Goal: Task Accomplishment & Management: Complete application form

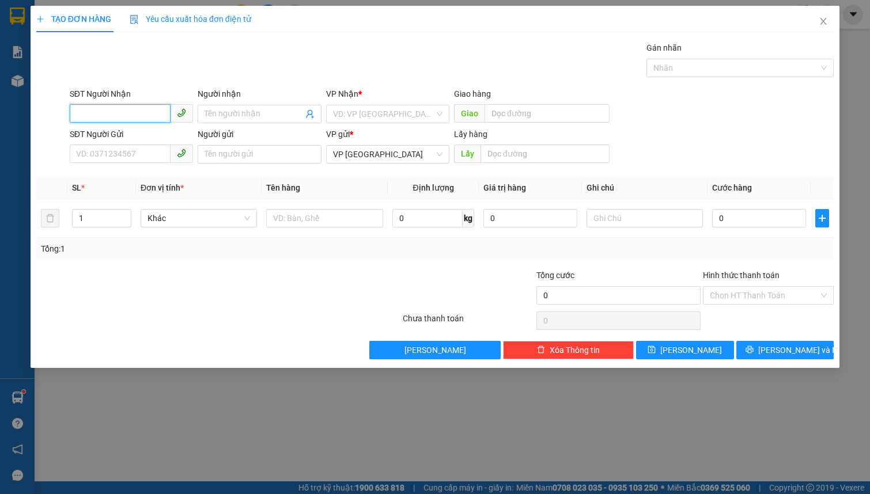
click at [102, 115] on input "SĐT Người Nhận" at bounding box center [120, 113] width 101 height 18
type input "0382772312"
click at [247, 112] on input "Người nhận" at bounding box center [254, 114] width 98 height 13
type input "anh trí"
click at [346, 119] on input "search" at bounding box center [383, 113] width 101 height 17
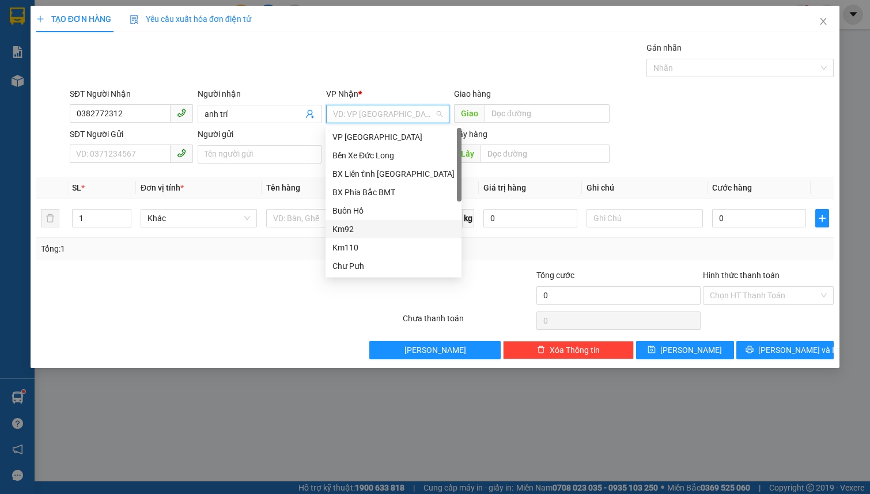
click at [390, 233] on div "Km92" at bounding box center [394, 229] width 122 height 13
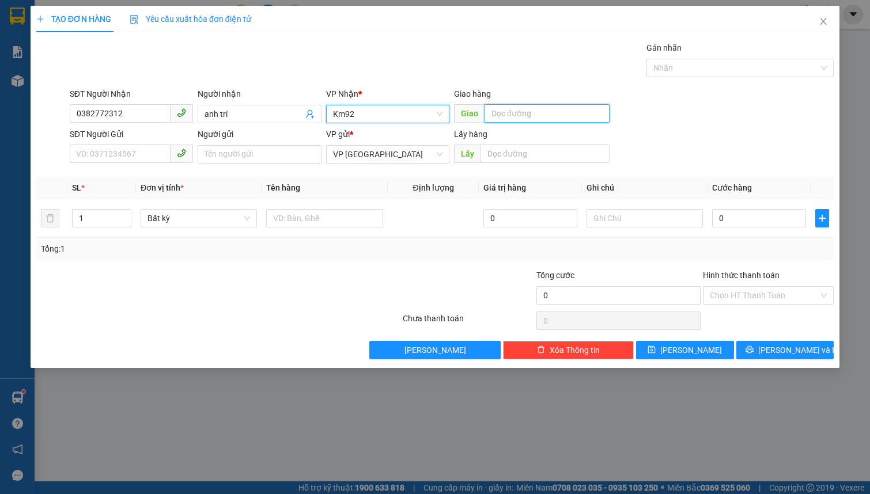
click at [533, 107] on input "text" at bounding box center [547, 113] width 125 height 18
type input "KM 82"
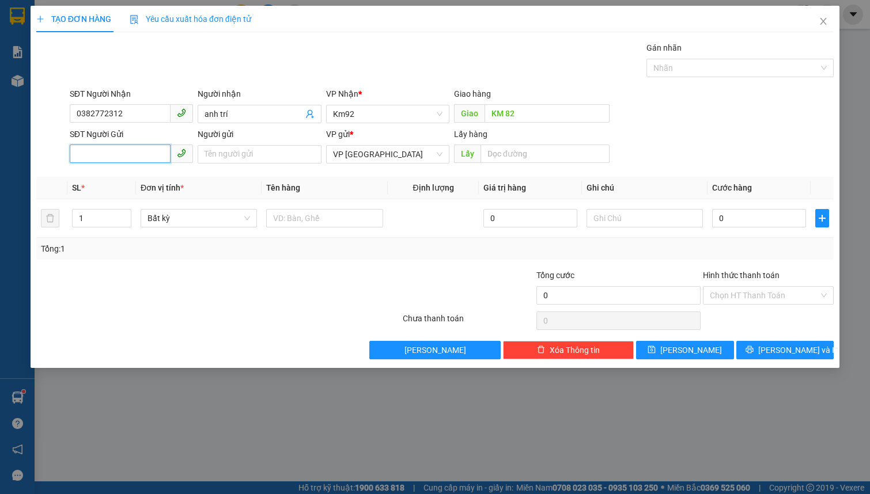
click at [109, 157] on input "SĐT Người Gửi" at bounding box center [120, 154] width 101 height 18
click at [143, 160] on input "0399642136" at bounding box center [120, 154] width 101 height 18
type input "0399642136"
click at [225, 152] on input "Người gửi" at bounding box center [259, 154] width 123 height 18
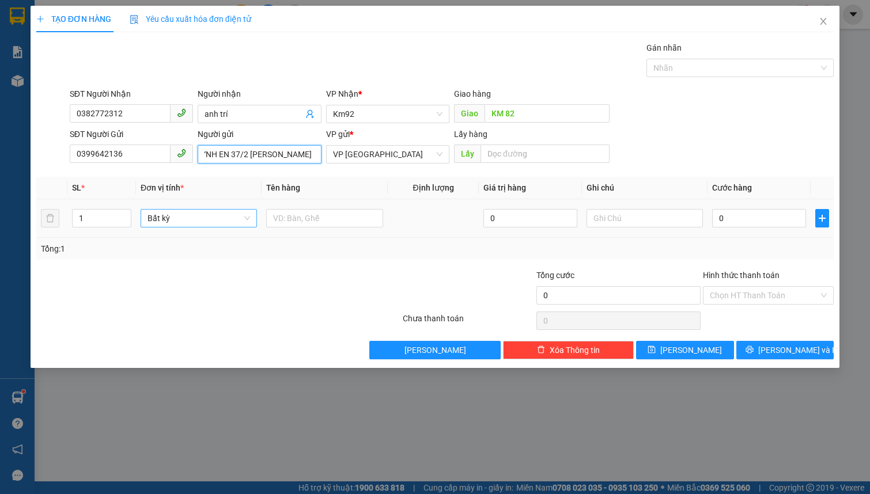
click at [171, 218] on span "Bất kỳ" at bounding box center [199, 218] width 103 height 17
type input "QUỲNH EN 37/2 NGUYỄN AN NINH"
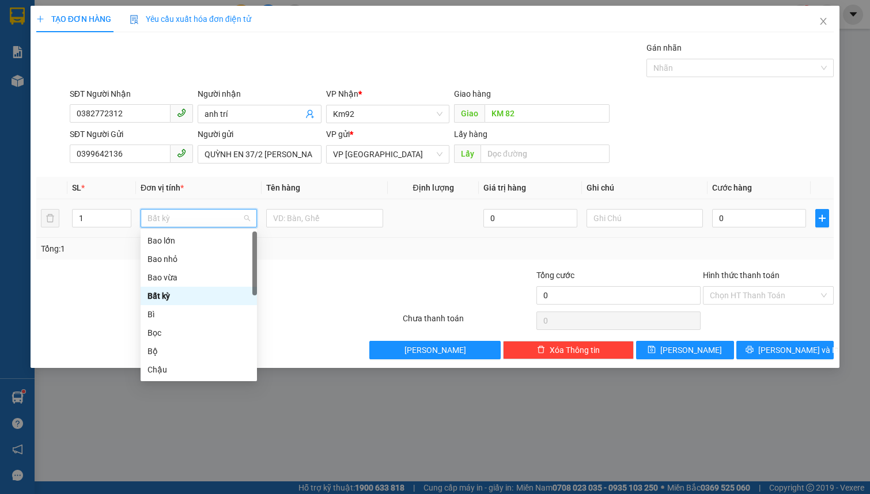
type input "T"
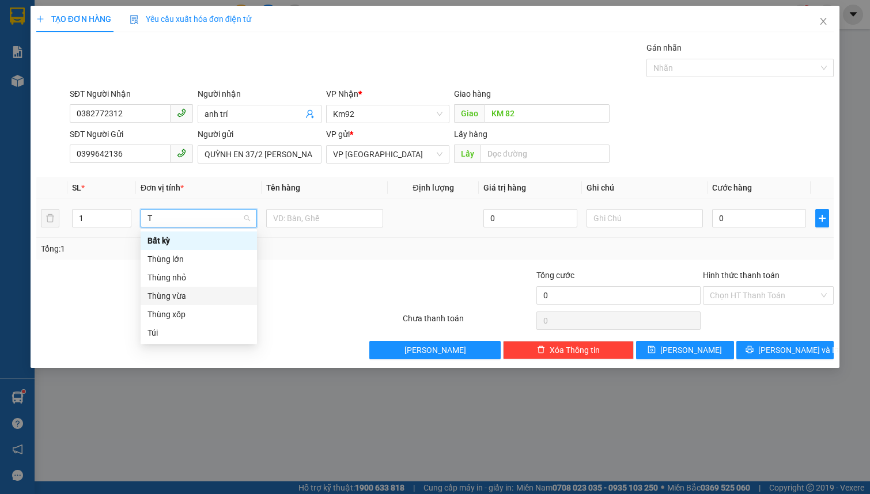
click at [190, 296] on div "Thùng vừa" at bounding box center [199, 296] width 103 height 13
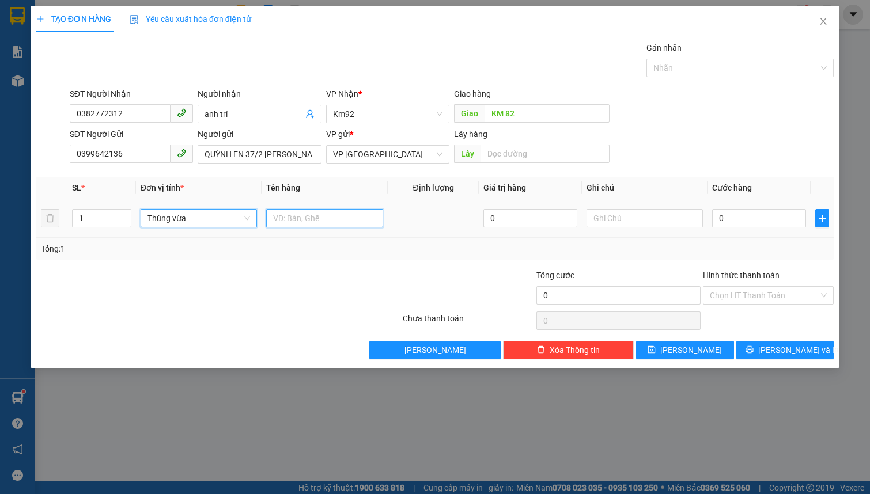
click at [311, 225] on input "text" at bounding box center [324, 218] width 116 height 18
type input "TRÀ ATISO TÚI LỌC ( 30 GÓI)"
click at [752, 223] on input "0" at bounding box center [759, 218] width 94 height 18
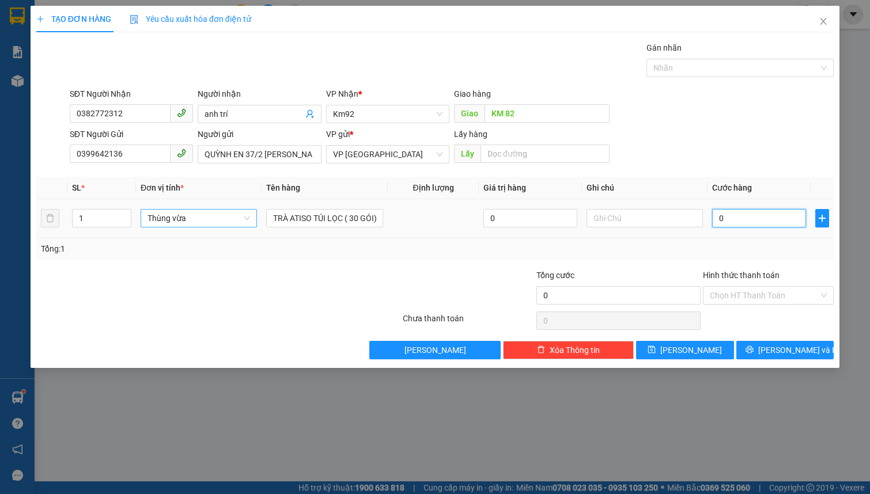
type input "6"
type input "60"
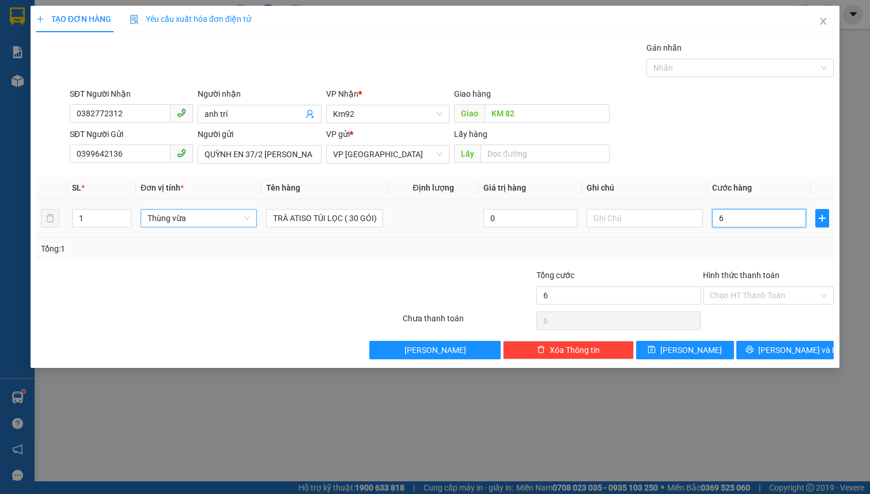
type input "60"
type input "600"
type input "6.000"
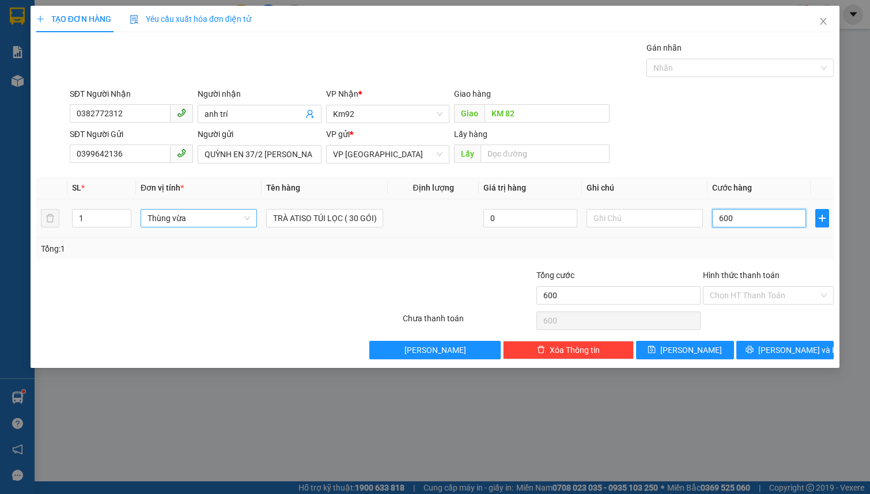
type input "6.000"
type input "60.000"
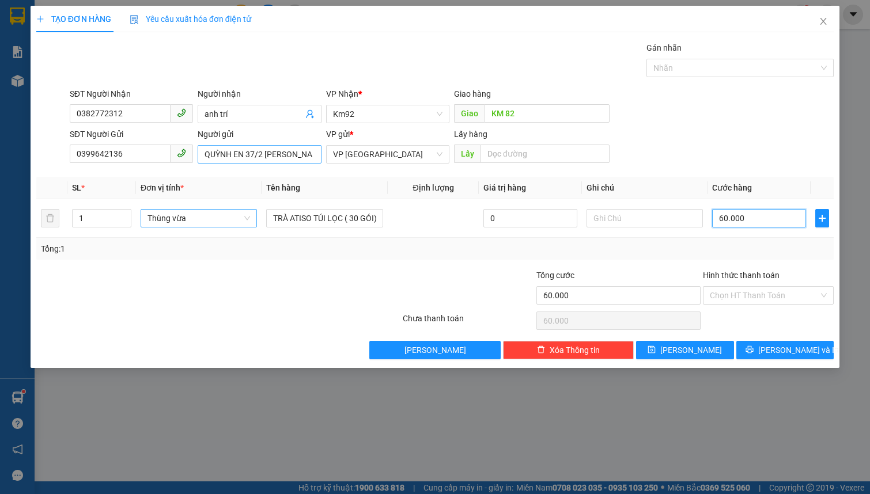
type input "60.000"
click at [245, 154] on input "QUỲNH EN 37/2 NGUYỄN AN NINH" at bounding box center [259, 154] width 123 height 18
type input "NG THỊ QUỲNH EM 37/2 NGUYỄN AN NINH 051194015346"
click at [781, 355] on span "Lưu và In" at bounding box center [798, 350] width 81 height 13
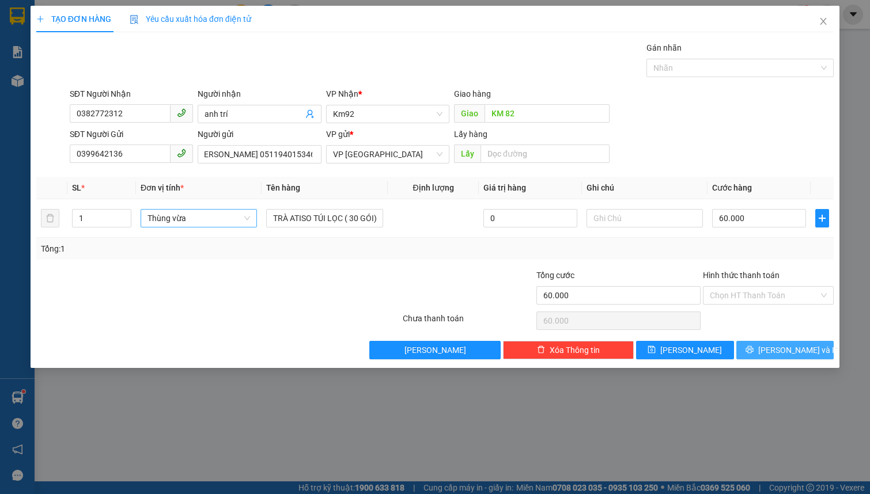
scroll to position [0, 0]
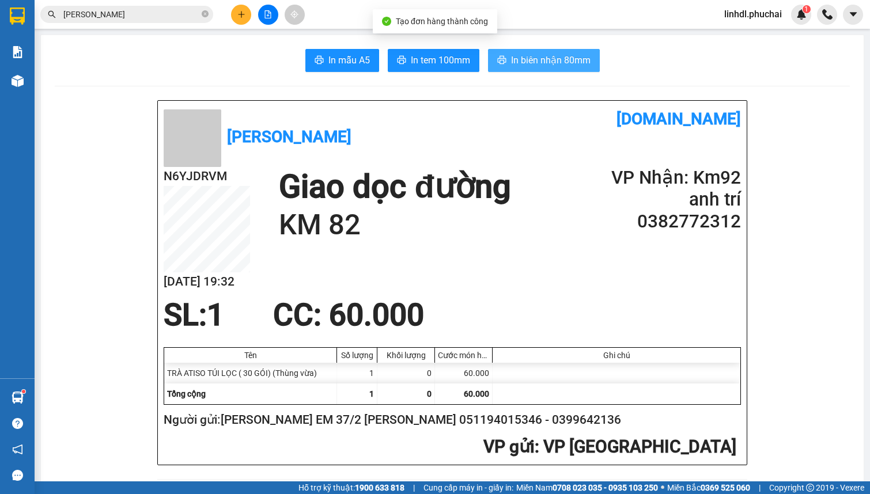
click at [568, 59] on span "In biên nhận 80mm" at bounding box center [551, 60] width 80 height 14
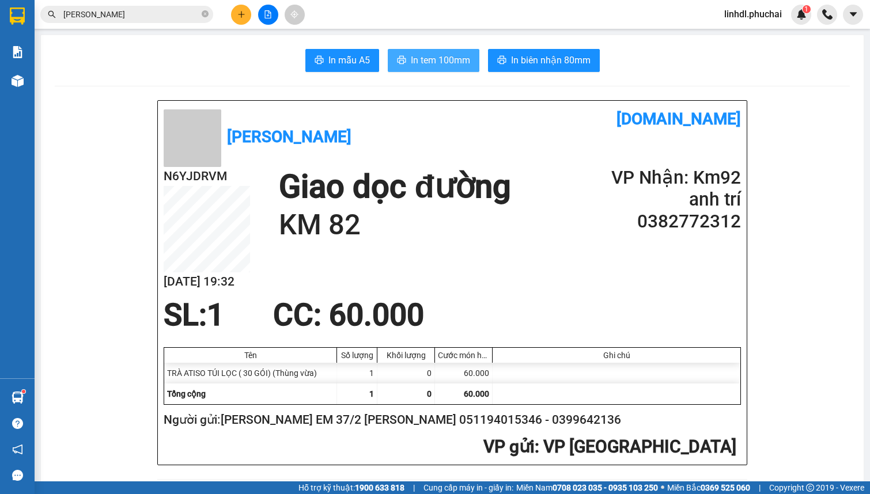
click at [458, 55] on span "In tem 100mm" at bounding box center [440, 60] width 59 height 14
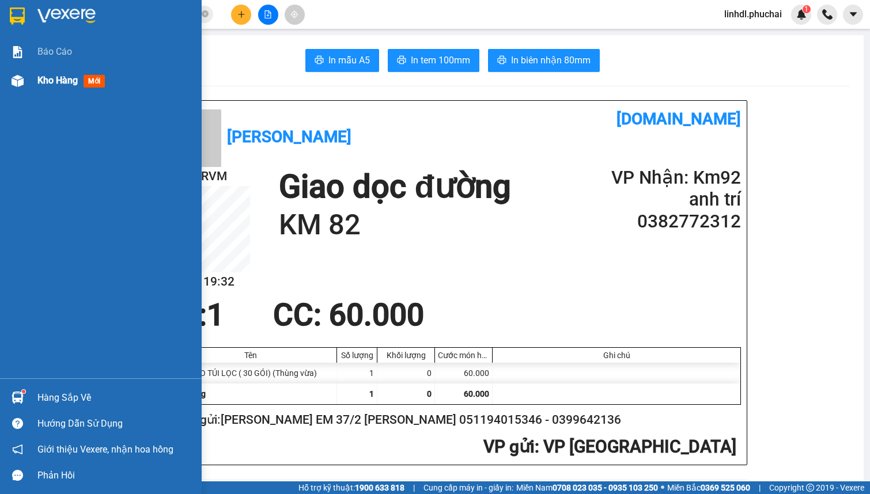
click at [44, 79] on span "Kho hàng" at bounding box center [57, 80] width 40 height 11
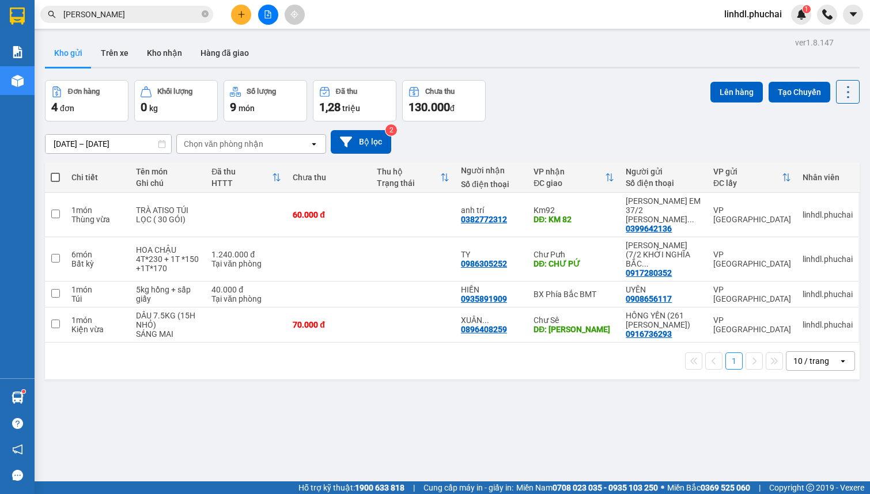
drag, startPoint x: 535, startPoint y: 106, endPoint x: 577, endPoint y: 75, distance: 51.9
click at [558, 83] on div "Đơn hàng 4 đơn Khối lượng 0 kg Số lượng 9 món Đã thu 1,28 triệu Chưa thu 130.00…" at bounding box center [452, 100] width 815 height 41
click at [747, 18] on span "linhdl.phuchai" at bounding box center [753, 14] width 76 height 14
click at [755, 37] on span "Đăng xuất" at bounding box center [758, 35] width 52 height 13
